Goal: Check status: Check status

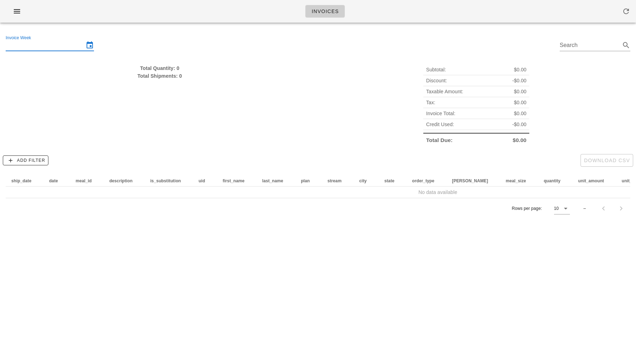
click at [35, 47] on input "Invoice Week" at bounding box center [45, 45] width 78 height 11
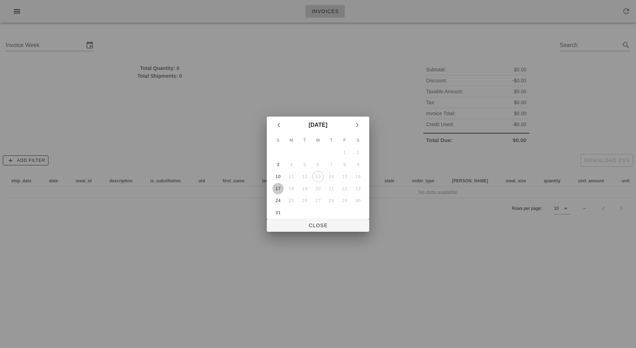
click at [278, 188] on div "17" at bounding box center [278, 188] width 11 height 5
click at [316, 227] on span "Close" at bounding box center [318, 226] width 91 height 6
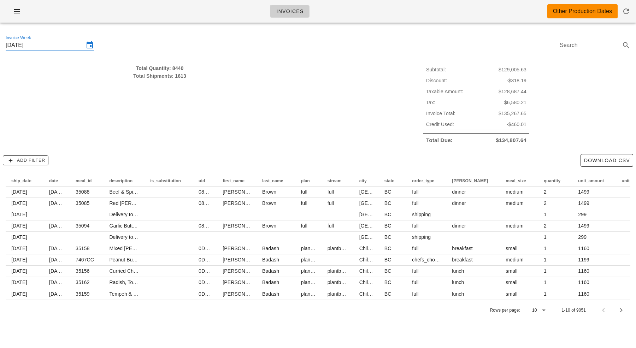
click at [182, 66] on div "Total Quantity: 8440" at bounding box center [160, 68] width 308 height 8
type input "[DATE]"
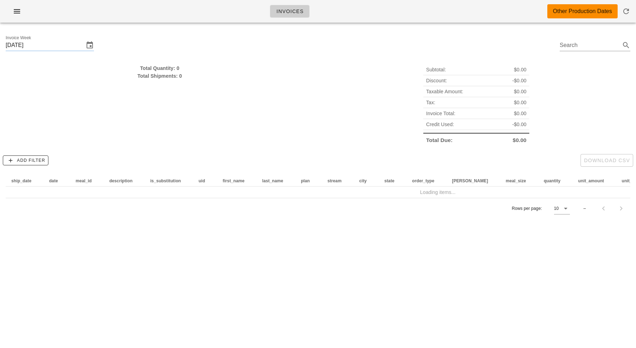
click at [204, 63] on div "Total Quantity: 0 Total Shipments: 0" at bounding box center [159, 105] width 317 height 90
